Goal: Information Seeking & Learning: Learn about a topic

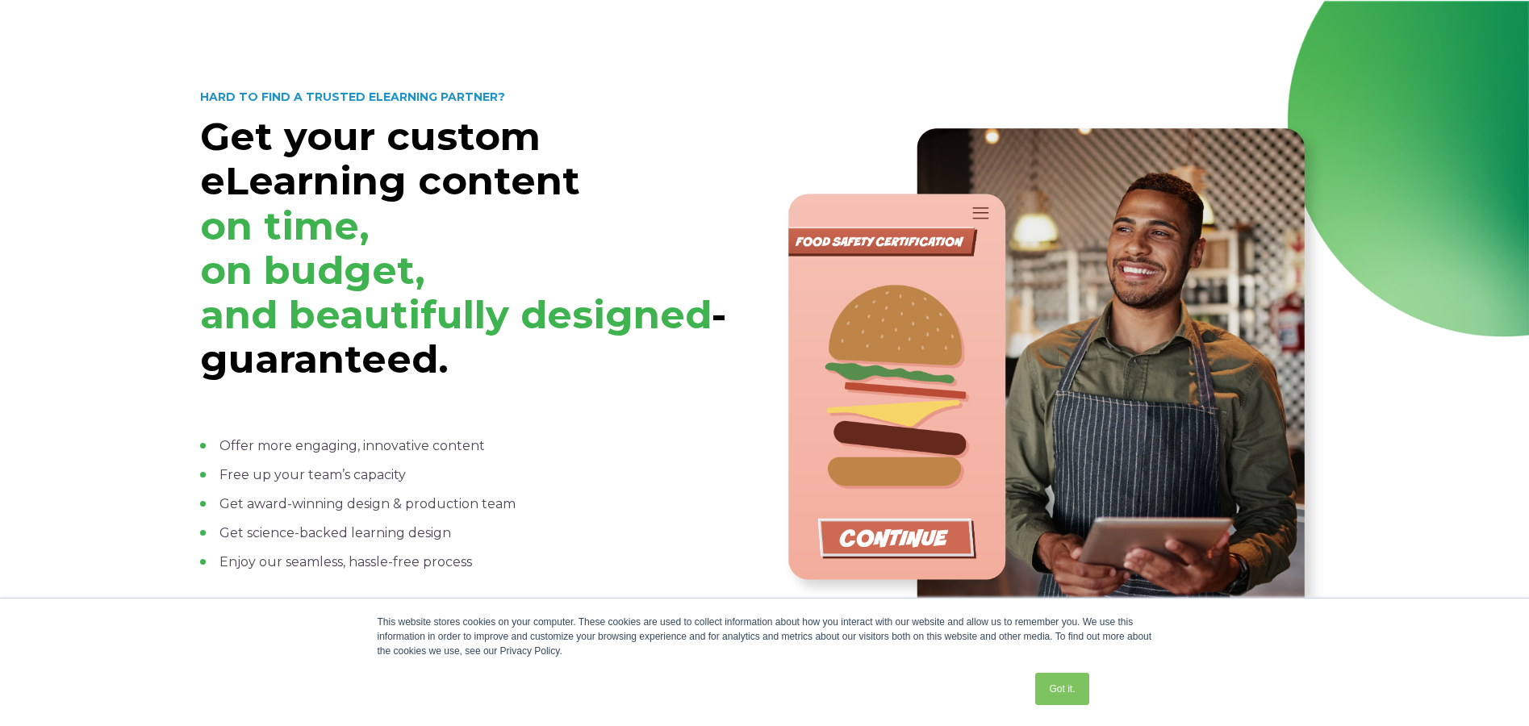
click at [146, 265] on div "HARD TO FIND A TRUSTED ELEARNING PARTNER? Get your custom eLearning content on …" at bounding box center [764, 396] width 1529 height 790
click at [632, 143] on h1 "Get your custom eLearning content on time, on budget, and beautifully designed …" at bounding box center [475, 248] width 550 height 267
drag, startPoint x: 154, startPoint y: 185, endPoint x: 524, endPoint y: 196, distance: 369.8
click at [167, 186] on div "HARD TO FIND A TRUSTED ELEARNING PARTNER? Get your custom eLearning content on …" at bounding box center [764, 396] width 1529 height 790
drag, startPoint x: 567, startPoint y: 186, endPoint x: 542, endPoint y: 189, distance: 25.9
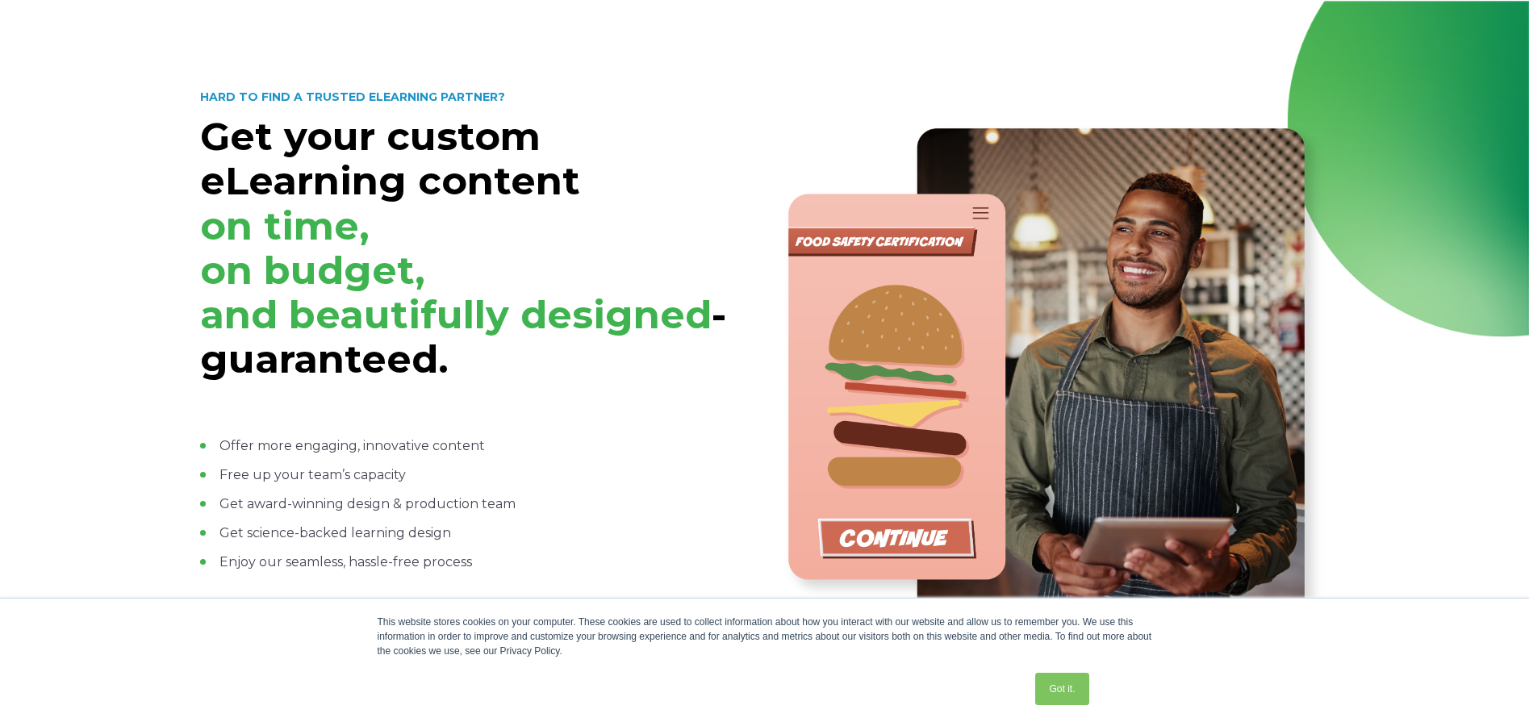
click at [567, 189] on strong "Get your custom eLearning content on time, on budget, and beautifully designed …" at bounding box center [463, 248] width 526 height 270
click at [165, 162] on div "HARD TO FIND A TRUSTED ELEARNING PARTNER? Get your custom eLearning content on …" at bounding box center [764, 396] width 1529 height 790
click at [153, 165] on div "HARD TO FIND A TRUSTED ELEARNING PARTNER? Get your custom eLearning content on …" at bounding box center [764, 396] width 1529 height 790
drag, startPoint x: 615, startPoint y: 141, endPoint x: 598, endPoint y: 147, distance: 17.9
click at [615, 142] on h1 "Get your custom eLearning content on time, on budget, and beautifully designed …" at bounding box center [475, 248] width 550 height 267
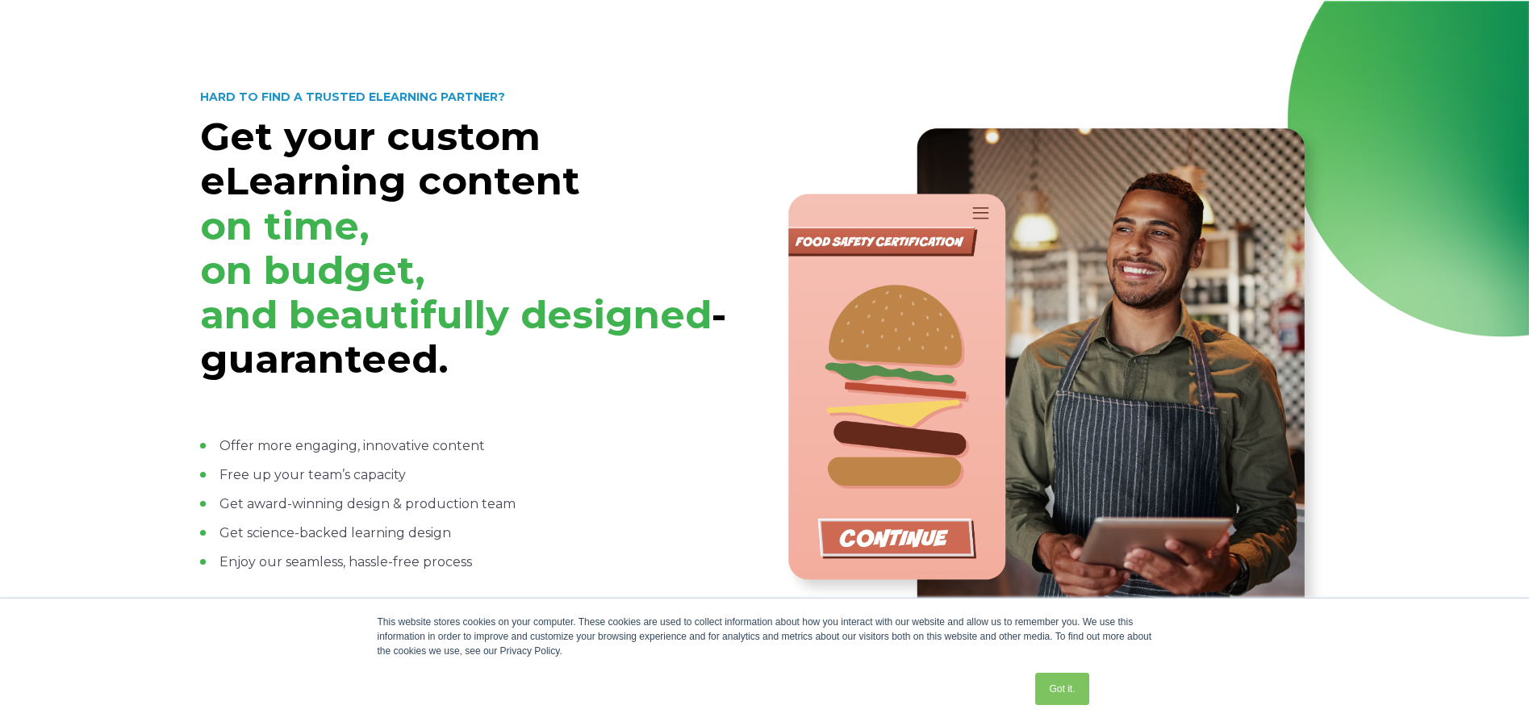
click at [161, 71] on div "HARD TO FIND A TRUSTED ELEARNING PARTNER? Get your custom eLearning content on …" at bounding box center [764, 396] width 1529 height 790
click at [114, 132] on div "HARD TO FIND A TRUSTED ELEARNING PARTNER? Get your custom eLearning content on …" at bounding box center [764, 396] width 1529 height 790
click at [713, 209] on h1 "Get your custom eLearning content on time, on budget, and beautifully designed …" at bounding box center [475, 248] width 550 height 267
